Goal: Transaction & Acquisition: Purchase product/service

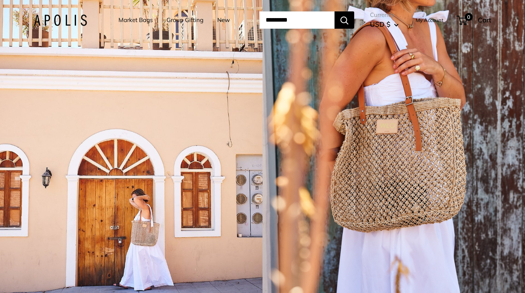
click at [366, 140] on div "1 / 5" at bounding box center [394, 146] width 263 height 293
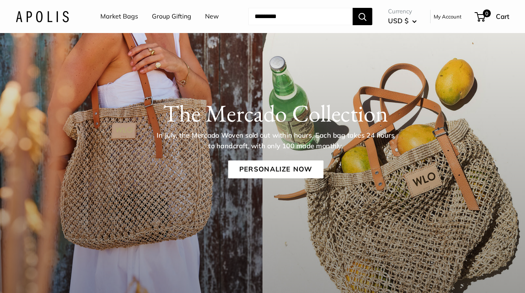
scroll to position [91, 0]
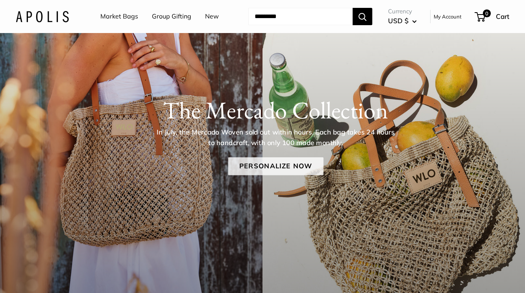
click at [275, 165] on link "Personalize Now" at bounding box center [275, 166] width 95 height 18
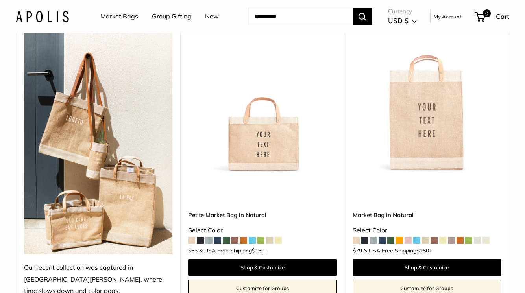
scroll to position [398, 0]
